Goal: Information Seeking & Learning: Learn about a topic

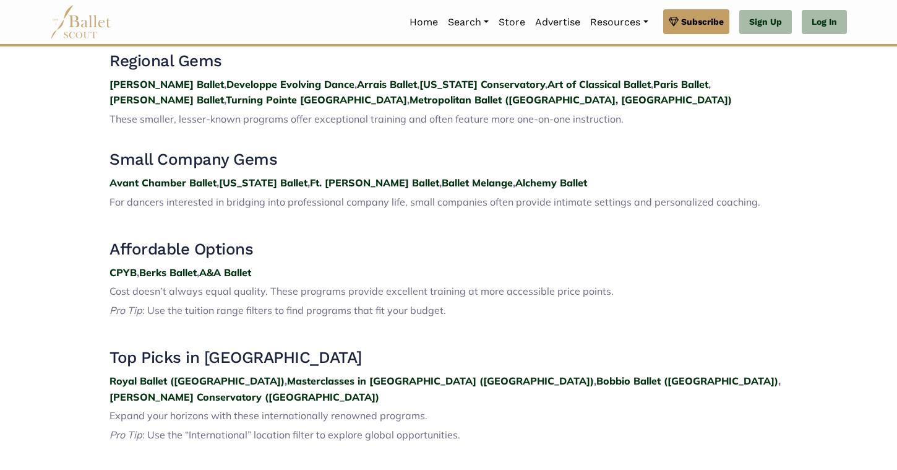
scroll to position [1356, 0]
click at [118, 266] on strong "CPYB" at bounding box center [123, 272] width 27 height 12
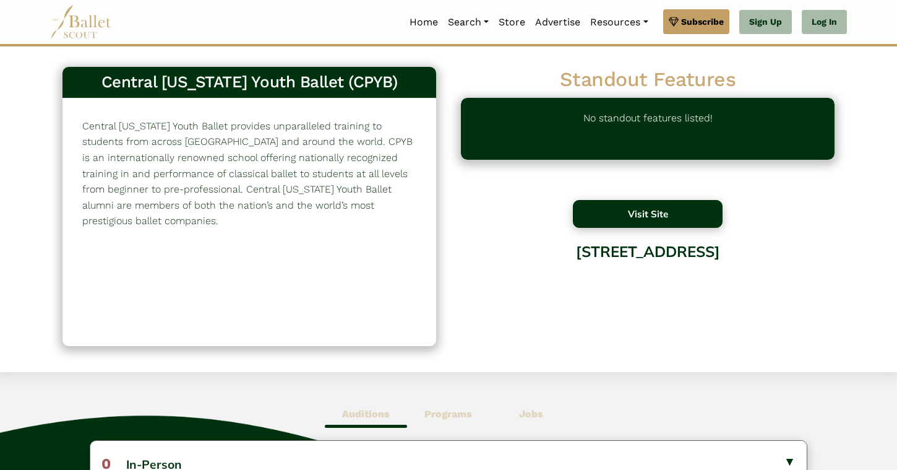
click at [618, 218] on button "Visit Site" at bounding box center [648, 214] width 150 height 28
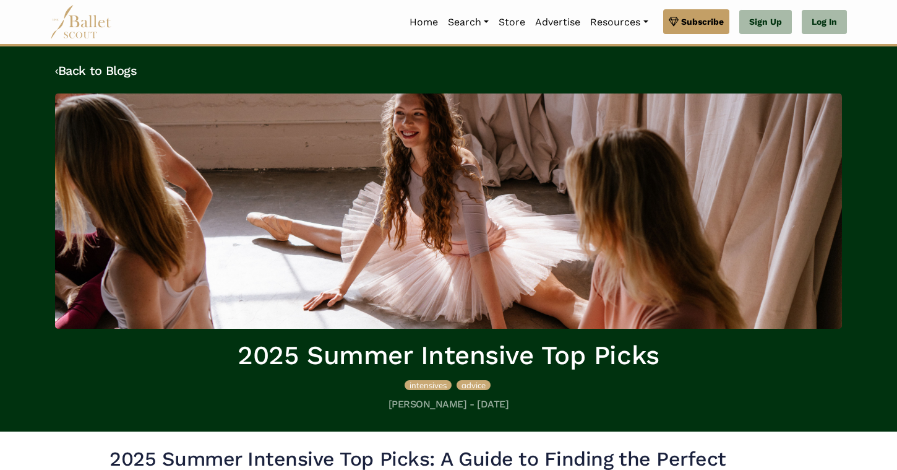
scroll to position [1356, 0]
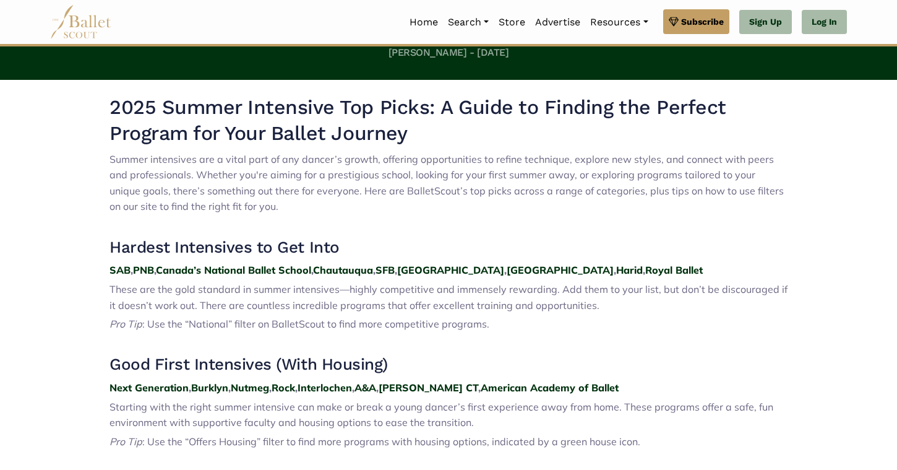
scroll to position [352, 0]
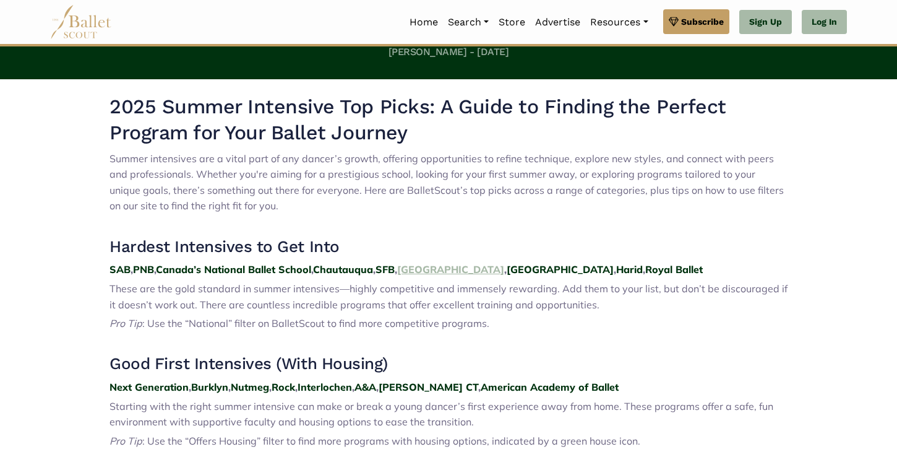
click at [433, 263] on strong "[GEOGRAPHIC_DATA]" at bounding box center [450, 269] width 107 height 12
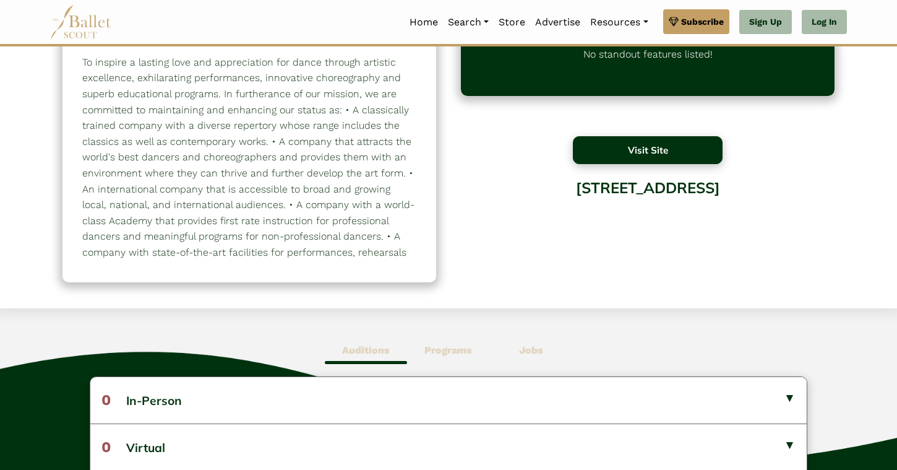
scroll to position [238, 0]
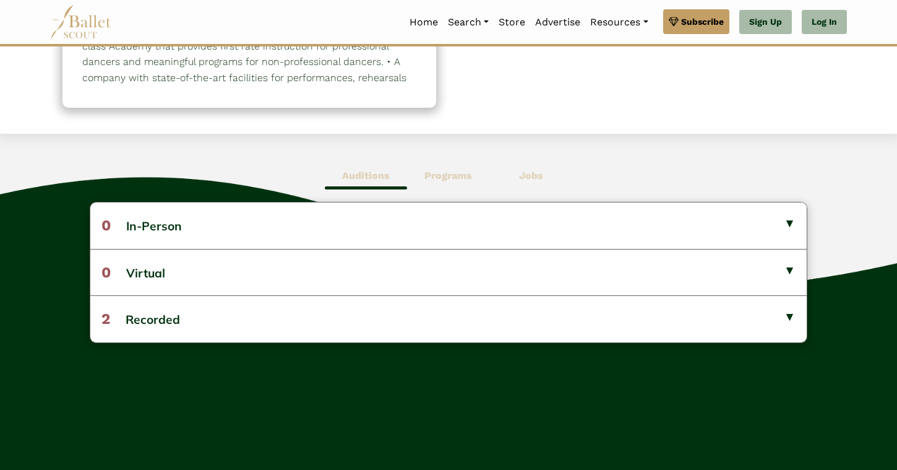
click at [446, 182] on span "Programs" at bounding box center [448, 176] width 82 height 28
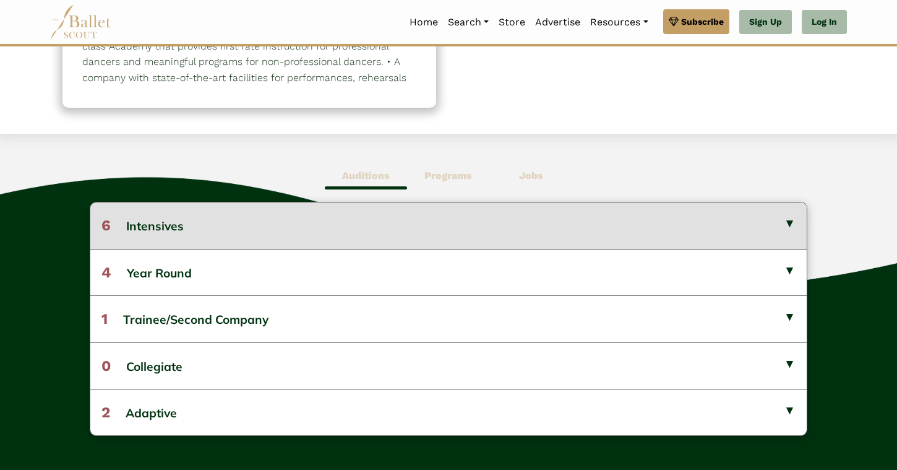
click at [168, 238] on button "6 Intensives" at bounding box center [448, 225] width 717 height 46
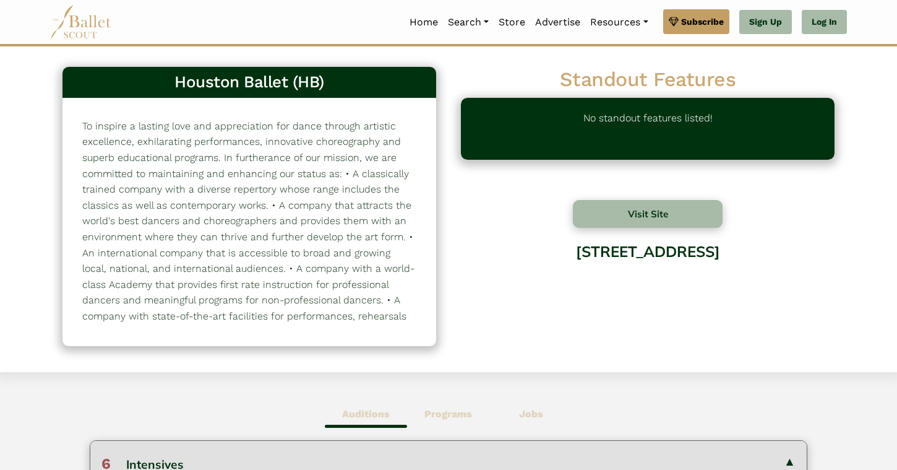
scroll to position [0, 0]
click at [631, 214] on button "Visit Site" at bounding box center [648, 214] width 150 height 28
